Goal: Complete application form

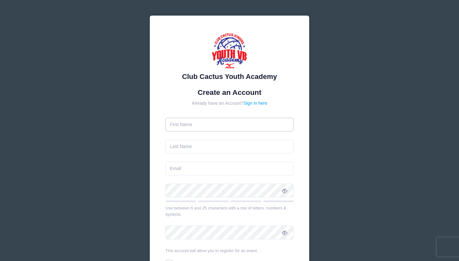
click at [287, 124] on input "text" at bounding box center [229, 125] width 128 height 14
click at [178, 126] on input "text" at bounding box center [229, 125] width 128 height 14
type input "[PERSON_NAME]"
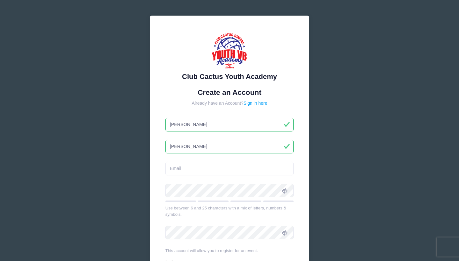
type input "[PERSON_NAME]"
type input "[EMAIL_ADDRESS][DOMAIN_NAME]"
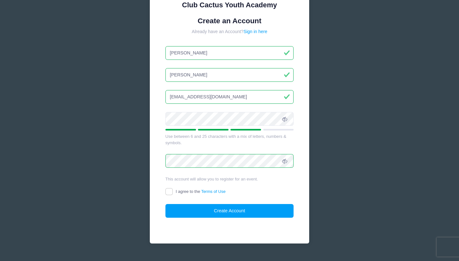
scroll to position [73, 0]
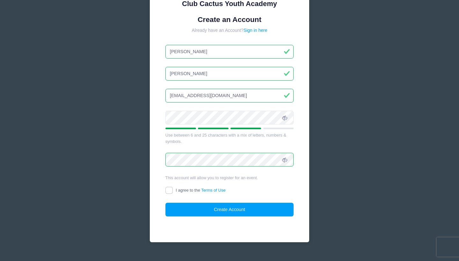
click at [169, 190] on input "I agree to the Terms of Use" at bounding box center [168, 190] width 7 height 7
checkbox input "true"
click at [228, 208] on button "Create Account" at bounding box center [229, 210] width 128 height 14
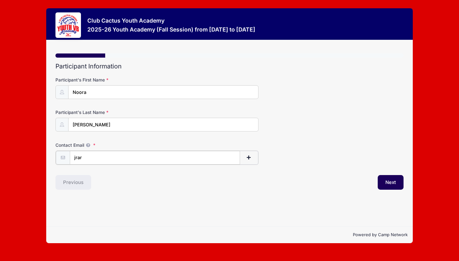
type input "jrara"
type input "[EMAIL_ADDRESS][DOMAIN_NAME]"
click at [388, 183] on button "Next" at bounding box center [391, 182] width 26 height 15
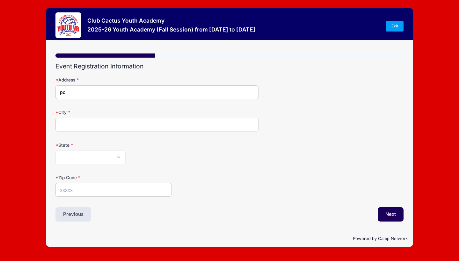
type input "p"
type input "PO Box 43031"
type input "Tucson"
click at [70, 155] on select "Alabama Alaska American Samoa Arizona Arkansas Armed Forces Africa Armed Forces…" at bounding box center [90, 158] width 70 height 14
select select "AZ"
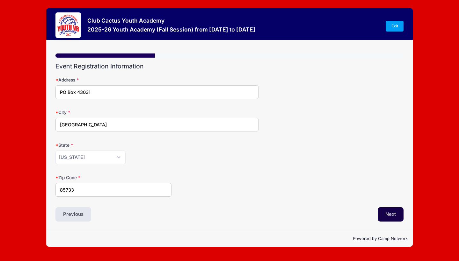
type input "85733"
click at [391, 212] on button "Next" at bounding box center [391, 214] width 26 height 15
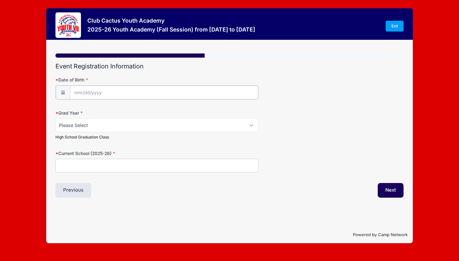
click at [101, 89] on input "Date of Birth" at bounding box center [164, 93] width 188 height 14
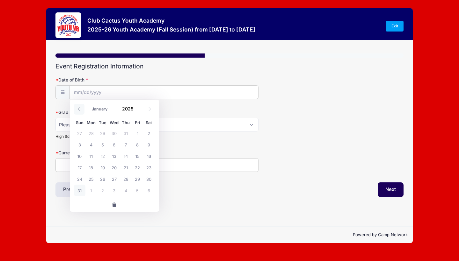
click at [79, 108] on icon at bounding box center [79, 109] width 4 height 4
select select "6"
click at [91, 155] on span "14" at bounding box center [90, 155] width 11 height 11
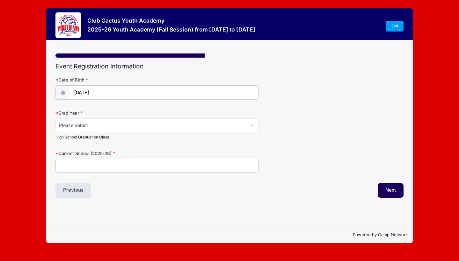
click at [83, 95] on input "07/14/2025" at bounding box center [164, 93] width 188 height 14
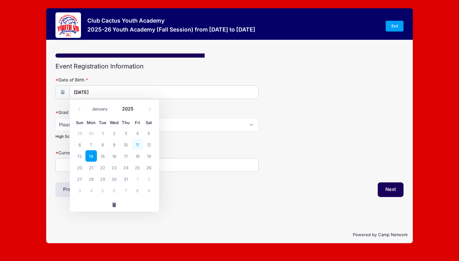
click at [138, 143] on span "11" at bounding box center [137, 144] width 11 height 11
type input "07/11/2025"
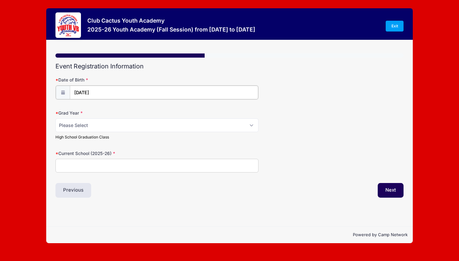
click at [105, 92] on input "07/11/2025" at bounding box center [164, 93] width 188 height 14
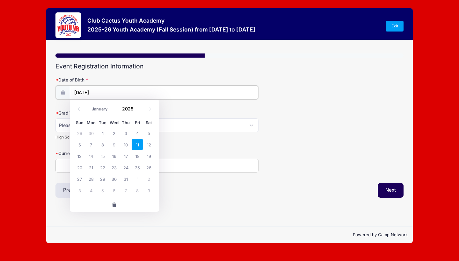
click at [103, 91] on input "07/11/2025" at bounding box center [164, 93] width 188 height 14
click at [104, 91] on input "07/11/2025" at bounding box center [164, 93] width 188 height 14
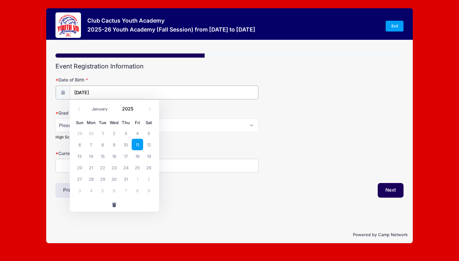
click at [104, 91] on input "07/11/2025" at bounding box center [164, 93] width 188 height 14
click at [137, 111] on span at bounding box center [137, 111] width 4 height 5
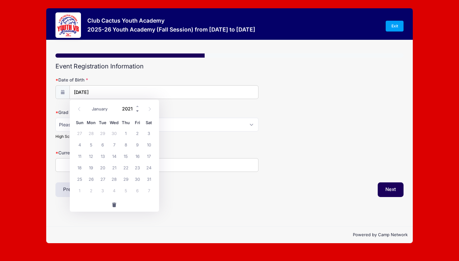
click at [137, 111] on span at bounding box center [137, 111] width 4 height 5
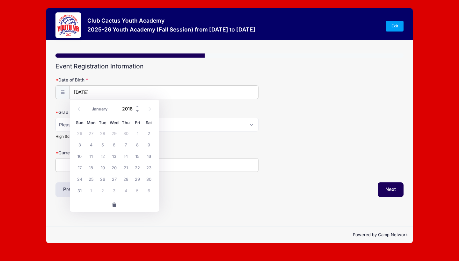
click at [137, 111] on span at bounding box center [137, 111] width 4 height 5
type input "2014"
click at [126, 107] on input "2014" at bounding box center [129, 109] width 21 height 10
click at [136, 145] on span "11" at bounding box center [137, 144] width 11 height 11
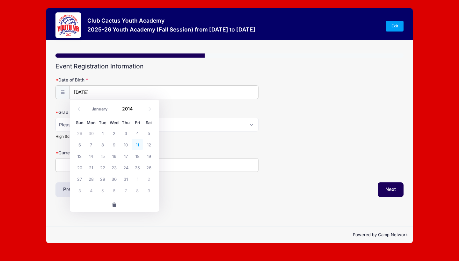
type input "07/11/2014"
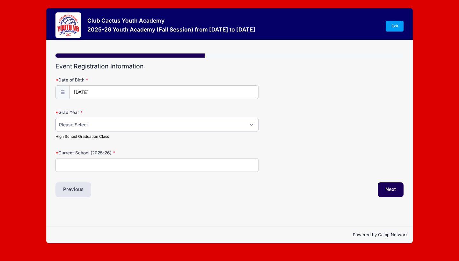
select select "2032"
click at [71, 167] on input "Current School (2025-26)" at bounding box center [156, 165] width 203 height 14
type input "Basis Oro Valley"
click at [390, 189] on button "Next" at bounding box center [391, 190] width 26 height 15
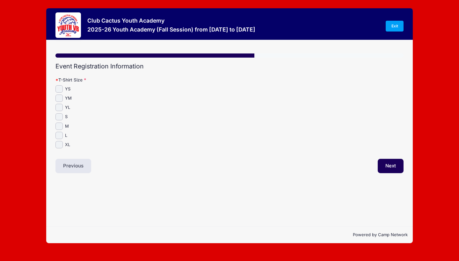
click at [61, 126] on input "M" at bounding box center [58, 126] width 7 height 7
checkbox input "true"
click at [392, 166] on button "Next" at bounding box center [391, 166] width 26 height 15
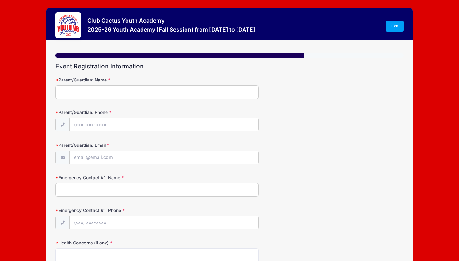
type input "j"
type input "Jay Araghi"
type input "(520) 977-9617"
type input "[EMAIL_ADDRESS][DOMAIN_NAME]"
click at [112, 124] on input "(520) 977-9617" at bounding box center [164, 125] width 188 height 14
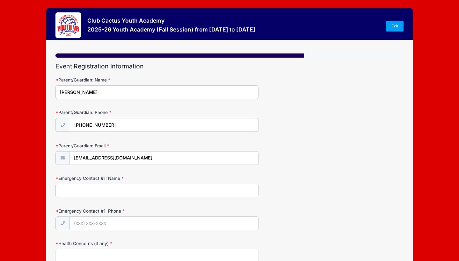
type input "(520) 861-7832"
click at [77, 188] on input "Emergency Contact #1: Name" at bounding box center [156, 190] width 203 height 14
type input "jay"
click at [86, 92] on input "Jay Araghi" at bounding box center [156, 92] width 203 height 14
type input "Fay Araghi"
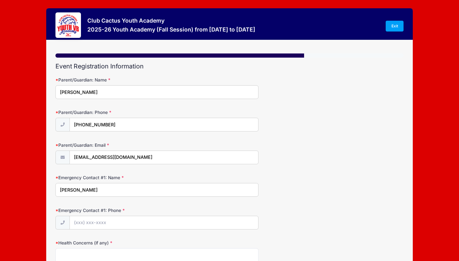
click at [85, 189] on input "jay" at bounding box center [156, 190] width 203 height 14
type input "jay Araghi"
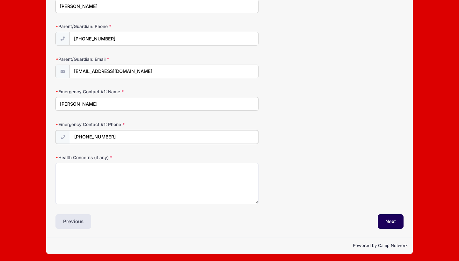
scroll to position [86, 0]
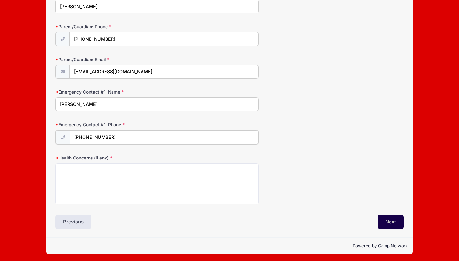
type input "(520) 977-9617"
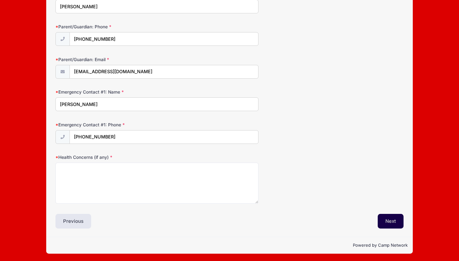
scroll to position [85, 0]
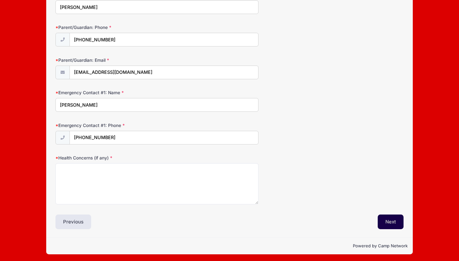
click at [390, 220] on button "Next" at bounding box center [391, 222] width 26 height 15
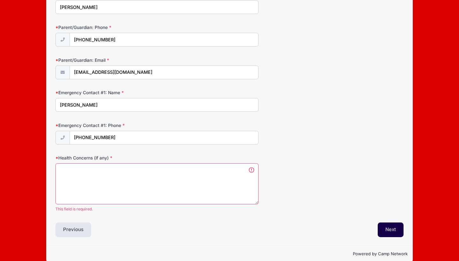
scroll to position [93, 0]
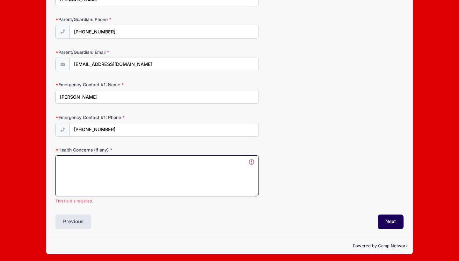
click at [66, 162] on textarea "Health Concerns (if any)" at bounding box center [156, 175] width 203 height 41
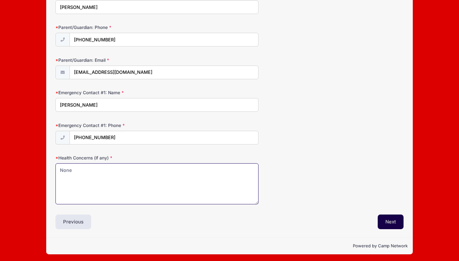
type textarea "None"
click at [388, 220] on button "Next" at bounding box center [391, 222] width 26 height 15
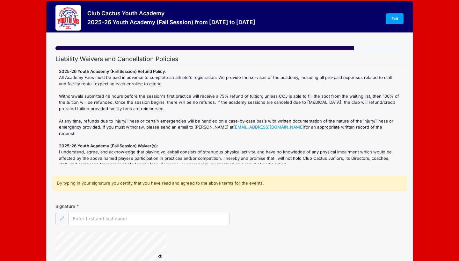
scroll to position [10, 0]
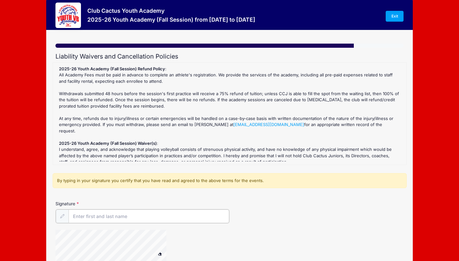
click at [101, 217] on input "Signature" at bounding box center [148, 217] width 161 height 14
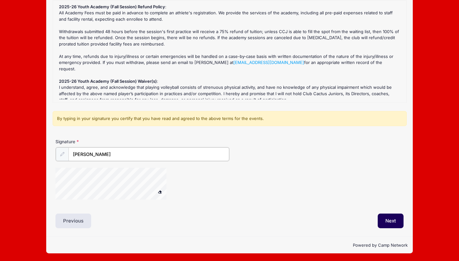
scroll to position [72, 0]
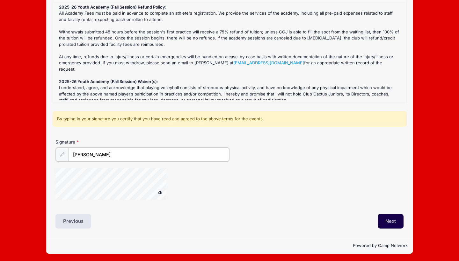
type input "Jay Araghi"
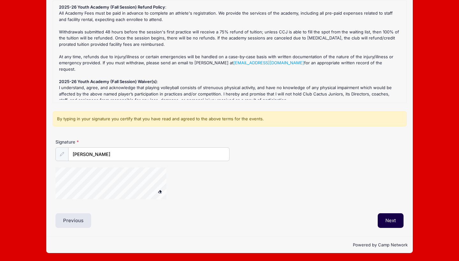
click at [387, 220] on button "Next" at bounding box center [391, 220] width 26 height 15
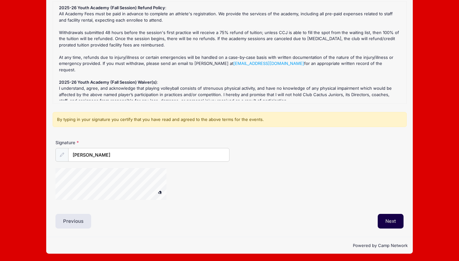
click at [388, 223] on button "Next" at bounding box center [391, 221] width 26 height 15
click at [160, 191] on span at bounding box center [160, 193] width 4 height 4
click at [61, 155] on icon at bounding box center [62, 155] width 4 height 4
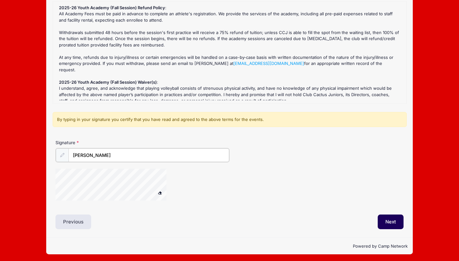
click at [108, 152] on input "Jay Araghi" at bounding box center [148, 155] width 161 height 14
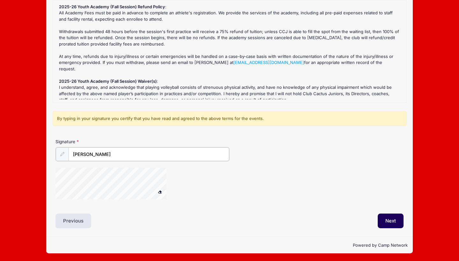
scroll to position [72, 0]
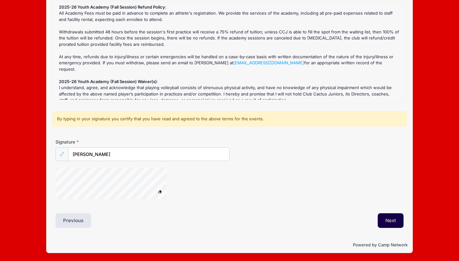
click at [392, 221] on button "Next" at bounding box center [391, 220] width 26 height 15
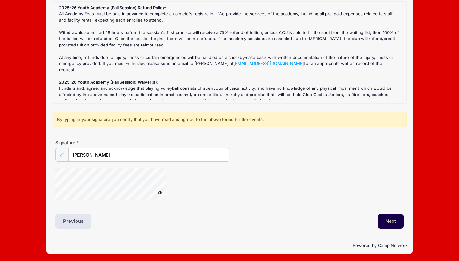
click at [387, 221] on button "Next" at bounding box center [391, 221] width 26 height 15
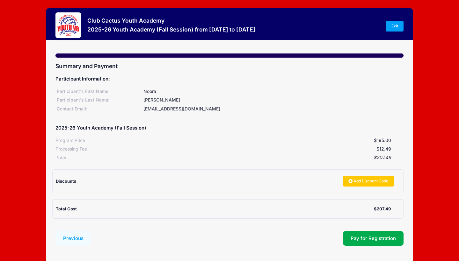
scroll to position [0, 0]
